Goal: Transaction & Acquisition: Subscribe to service/newsletter

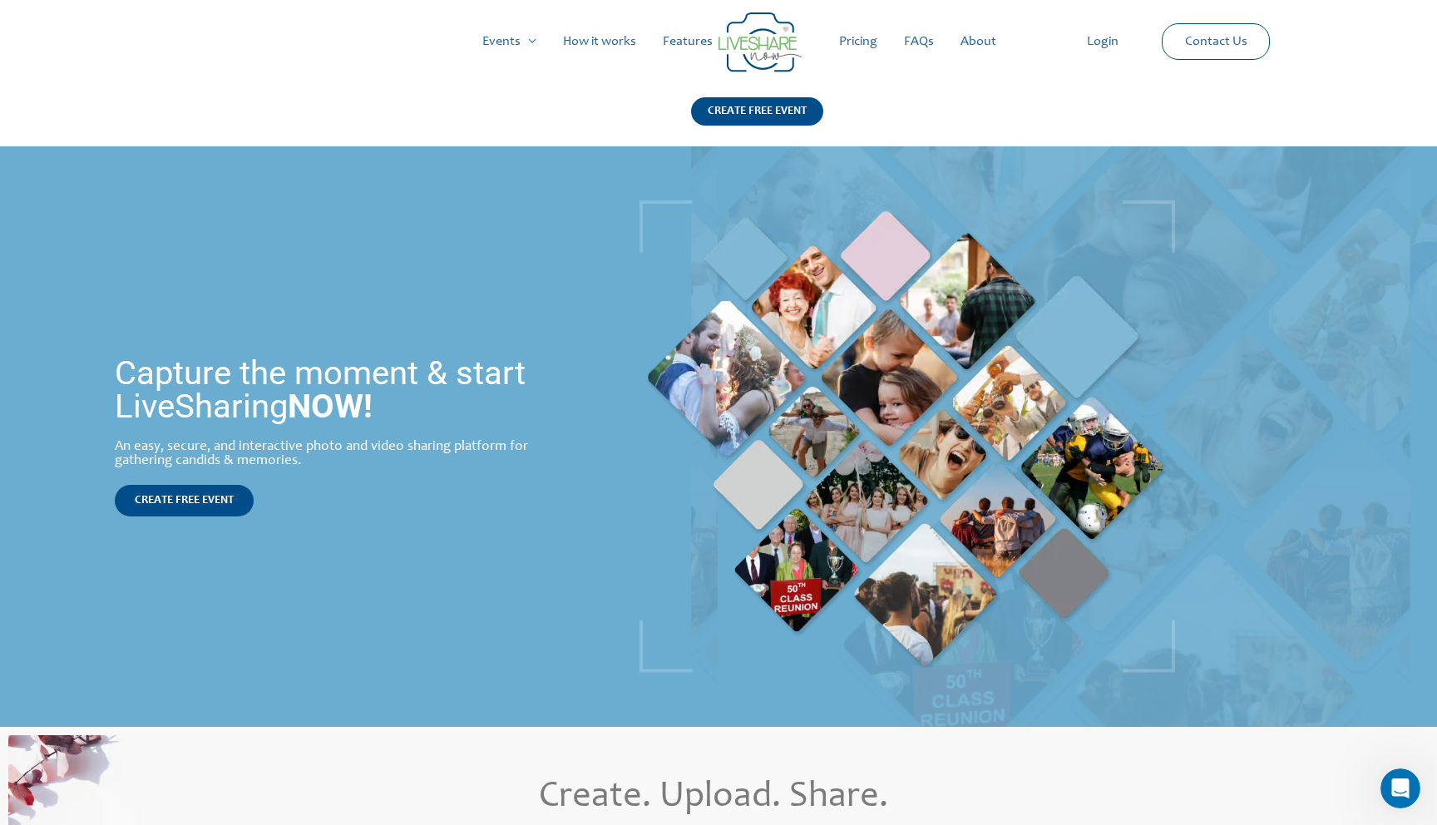
click at [848, 48] on link "Pricing" at bounding box center [858, 41] width 65 height 53
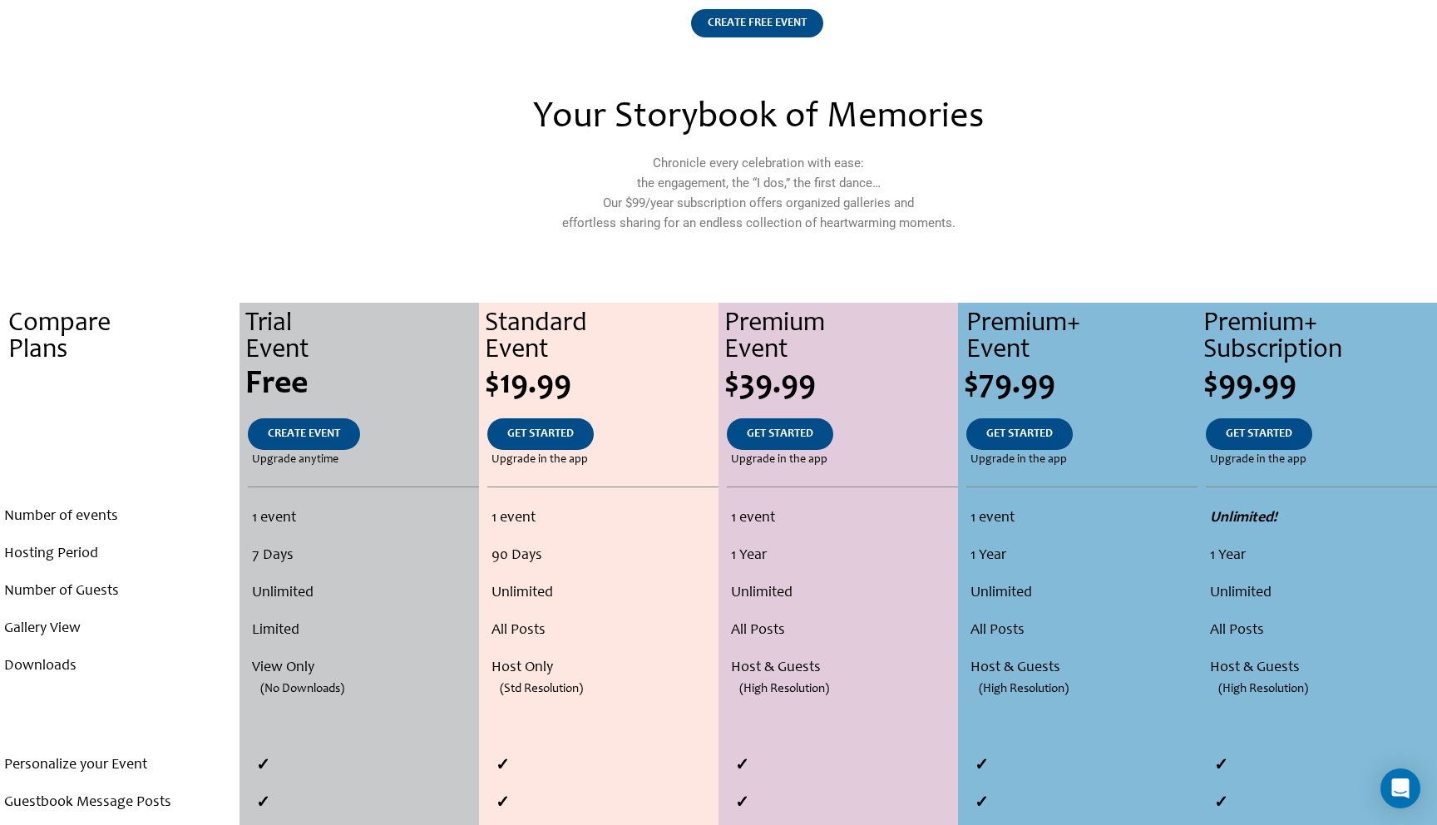
scroll to position [104, 0]
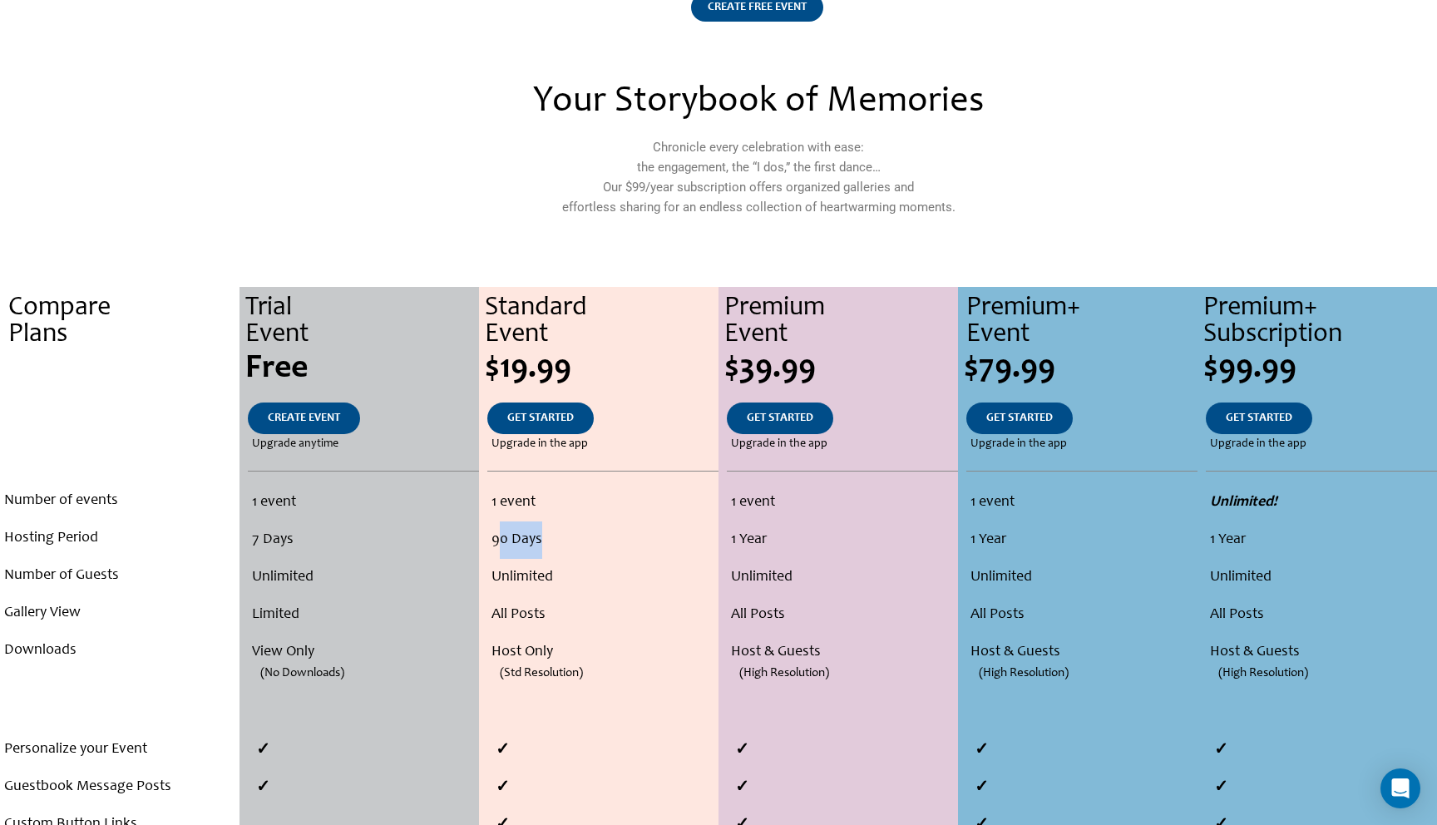
drag, startPoint x: 496, startPoint y: 540, endPoint x: 571, endPoint y: 545, distance: 75.0
click at [571, 545] on li "90 Days" at bounding box center [602, 539] width 223 height 37
click at [572, 575] on li "Unlimited" at bounding box center [602, 577] width 223 height 37
drag, startPoint x: 489, startPoint y: 545, endPoint x: 588, endPoint y: 547, distance: 99.0
click at [588, 546] on ul "1 event 90 Days Unlimited All Posts Host Only (Std Resolution)" at bounding box center [598, 596] width 231 height 225
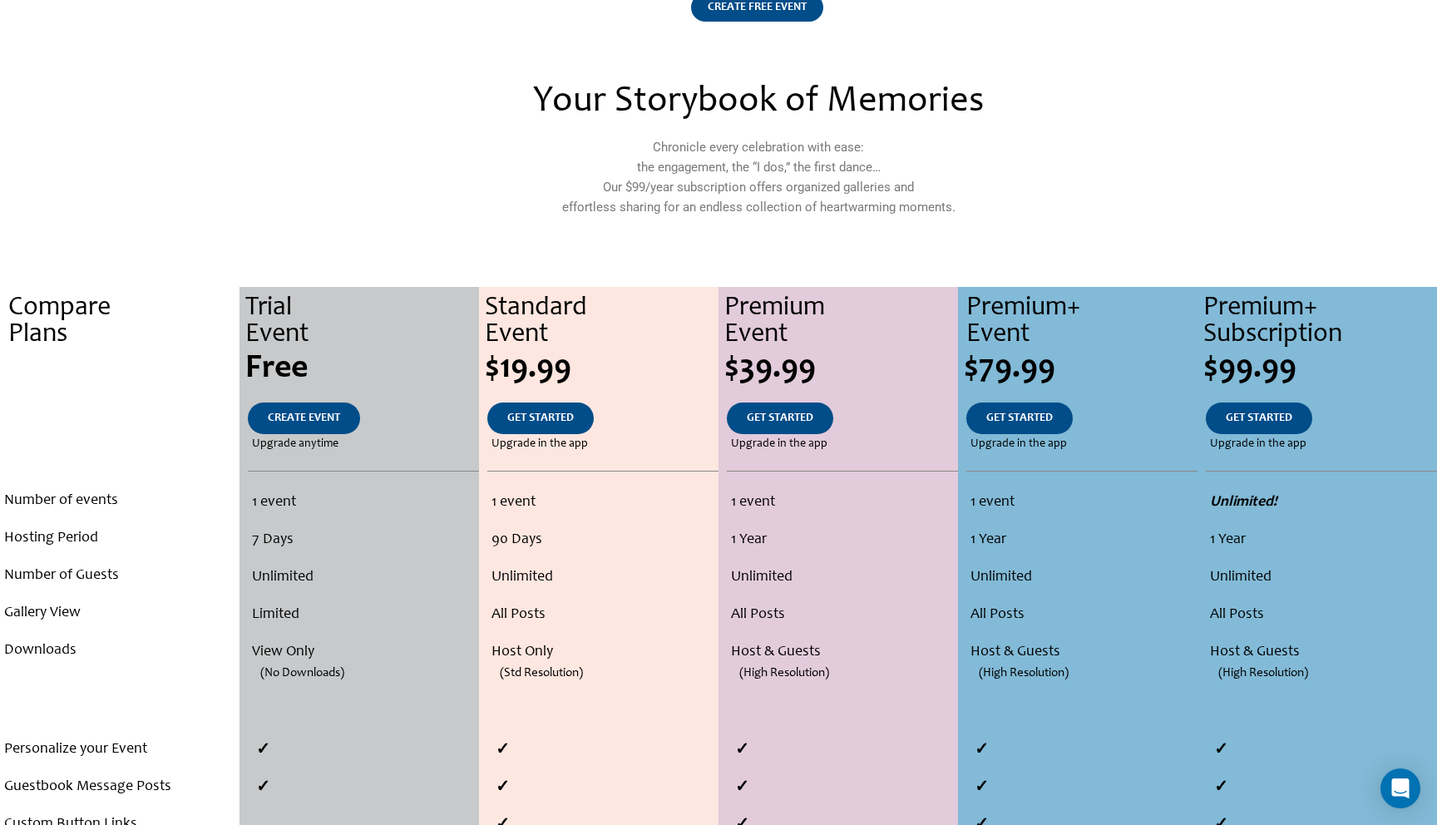
click at [581, 579] on li "Unlimited" at bounding box center [602, 577] width 223 height 37
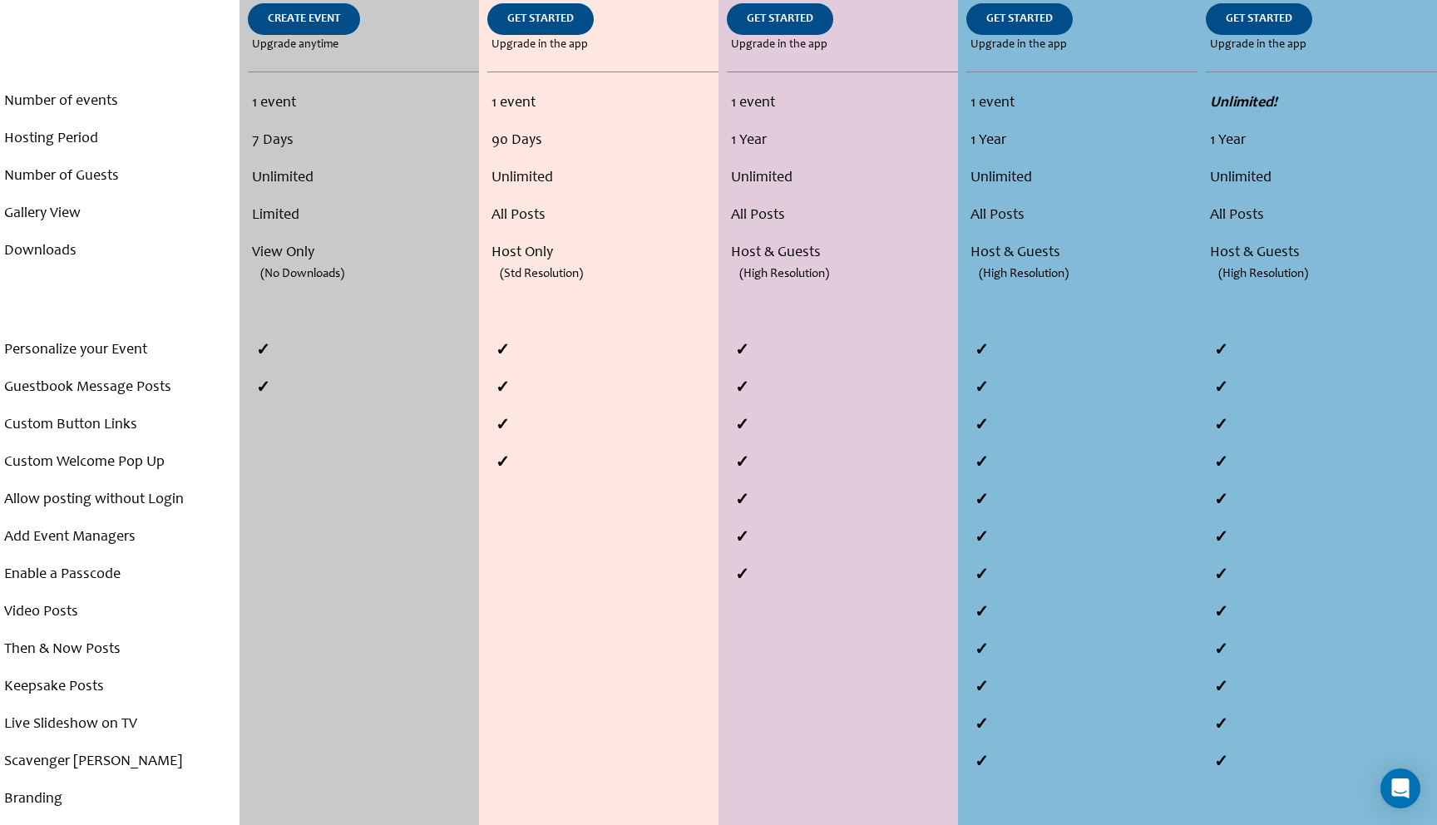
scroll to position [0, 0]
